Goal: Use online tool/utility

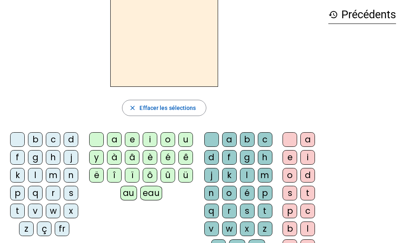
scroll to position [34, 0]
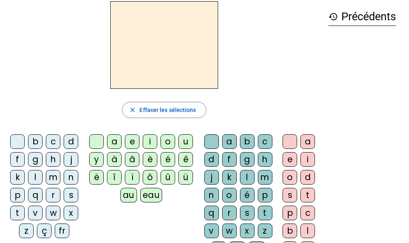
click at [151, 198] on div "eau" at bounding box center [151, 195] width 22 height 15
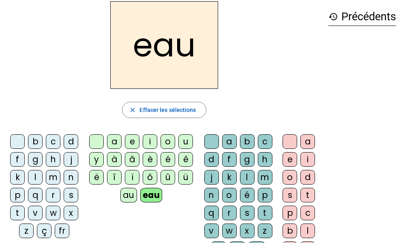
click at [11, 198] on div "p" at bounding box center [17, 195] width 15 height 15
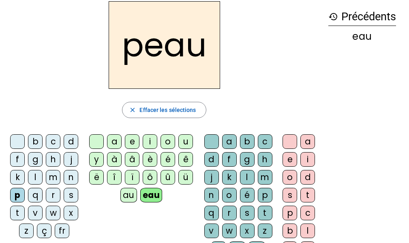
click at [34, 142] on div "b" at bounding box center [35, 141] width 15 height 15
click at [68, 195] on div "s" at bounding box center [71, 195] width 15 height 15
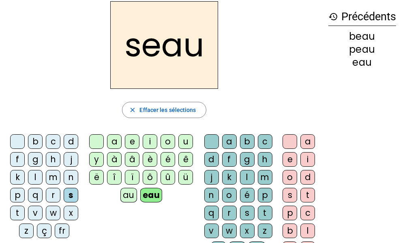
click at [38, 213] on div "v" at bounding box center [35, 212] width 15 height 15
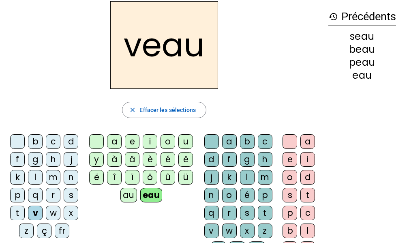
click at [23, 142] on div at bounding box center [17, 141] width 15 height 15
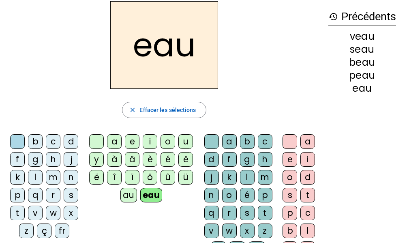
click at [124, 196] on div "au" at bounding box center [128, 195] width 17 height 15
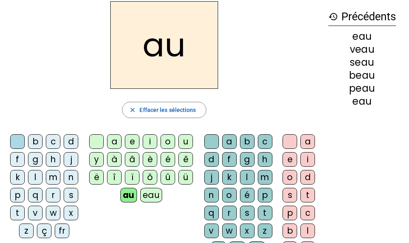
click at [248, 232] on div "x" at bounding box center [247, 230] width 15 height 15
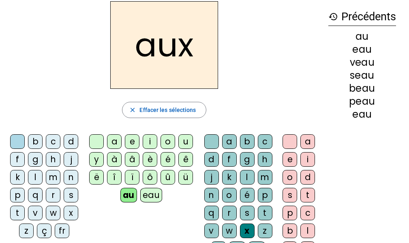
click at [18, 213] on div "t" at bounding box center [17, 212] width 15 height 15
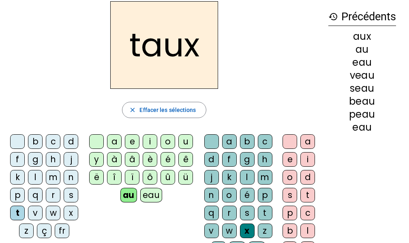
click at [54, 177] on div "m" at bounding box center [53, 177] width 15 height 15
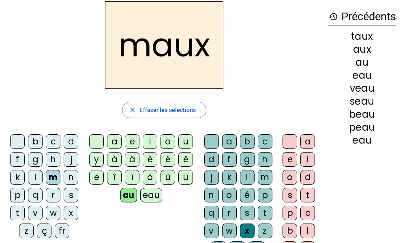
click at [23, 157] on div "f" at bounding box center [17, 159] width 15 height 15
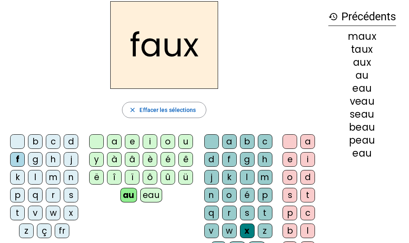
click at [271, 212] on div "t" at bounding box center [265, 212] width 15 height 15
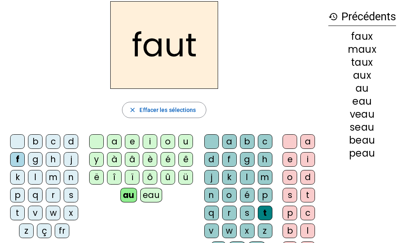
click at [53, 160] on div "h" at bounding box center [53, 159] width 15 height 15
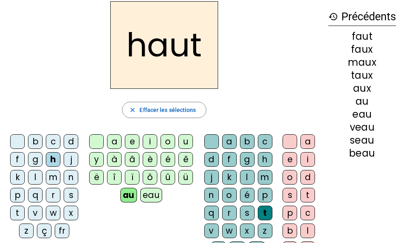
click at [30, 211] on div "v" at bounding box center [35, 212] width 15 height 15
